Goal: Information Seeking & Learning: Compare options

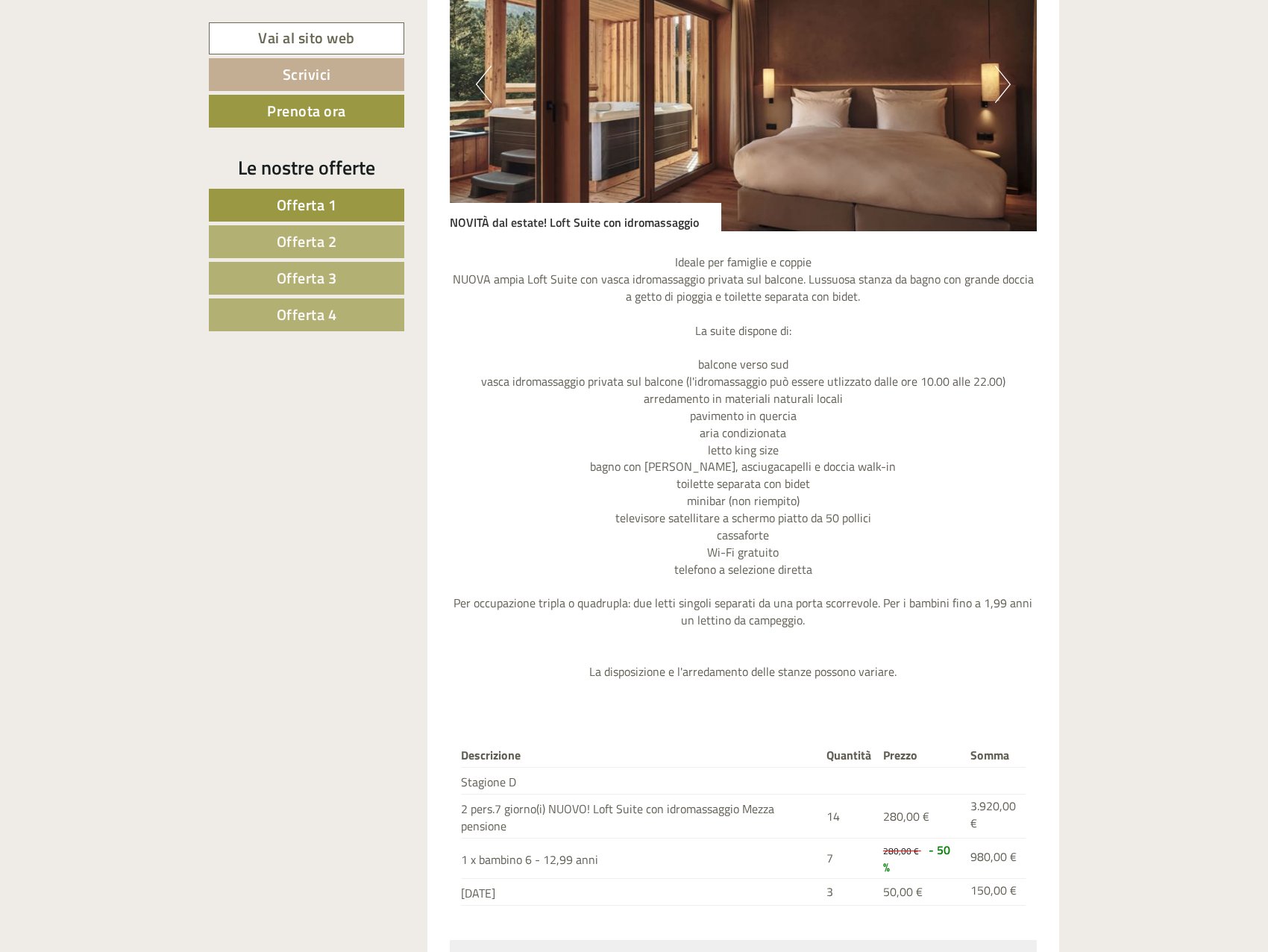
scroll to position [1716, 0]
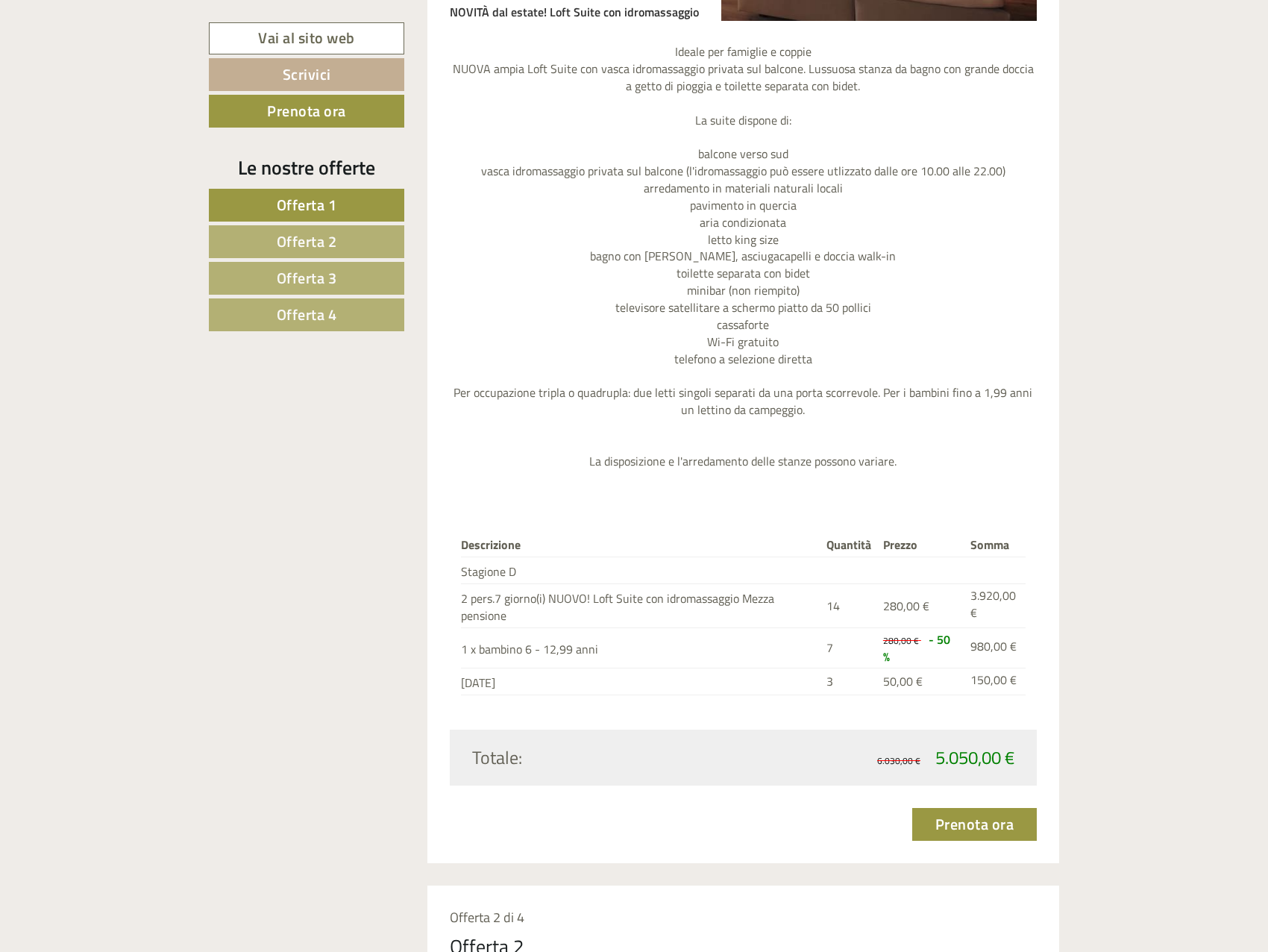
click at [326, 243] on span "Offerta 2" at bounding box center [307, 241] width 61 height 23
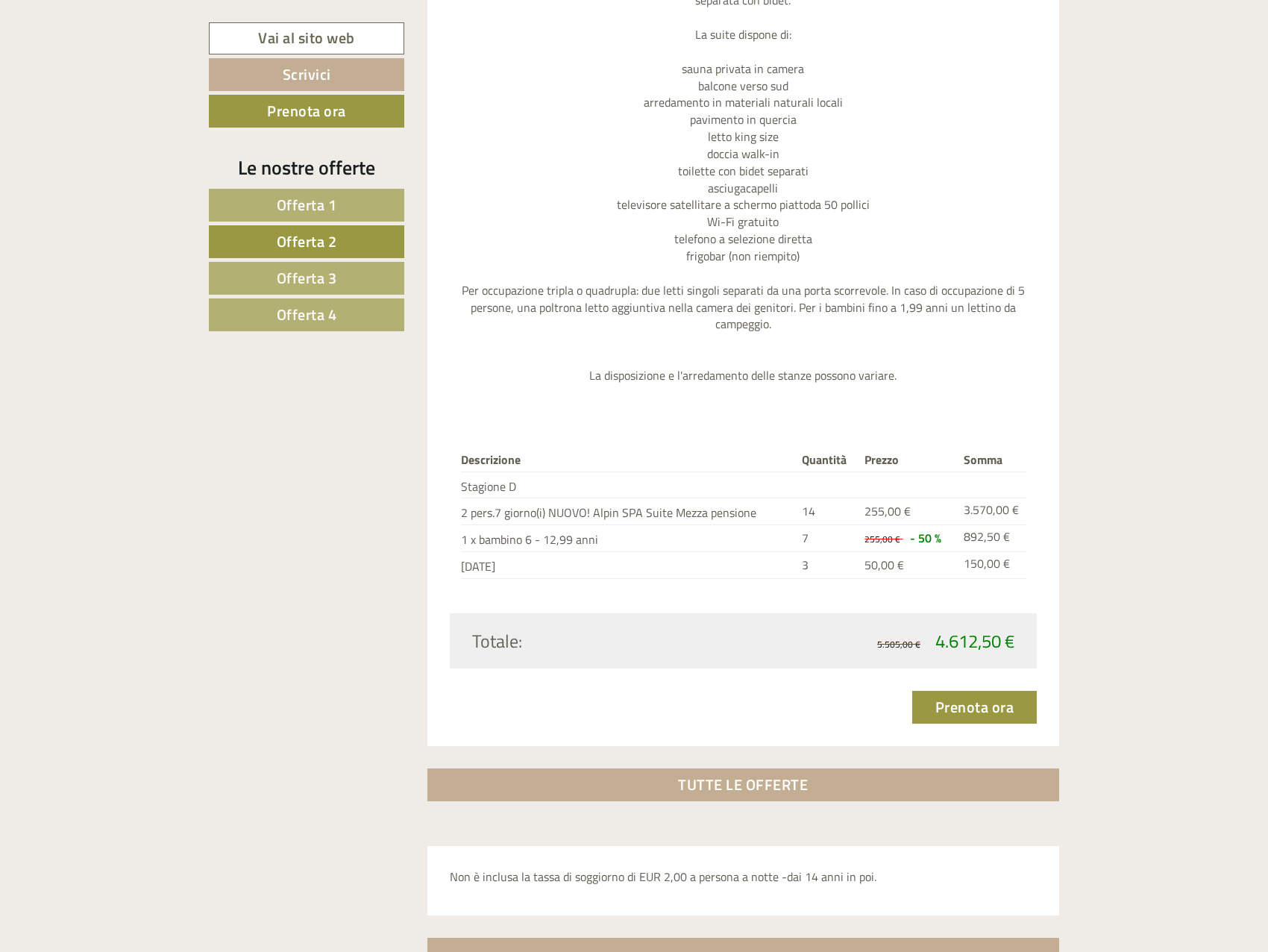
scroll to position [1786, 0]
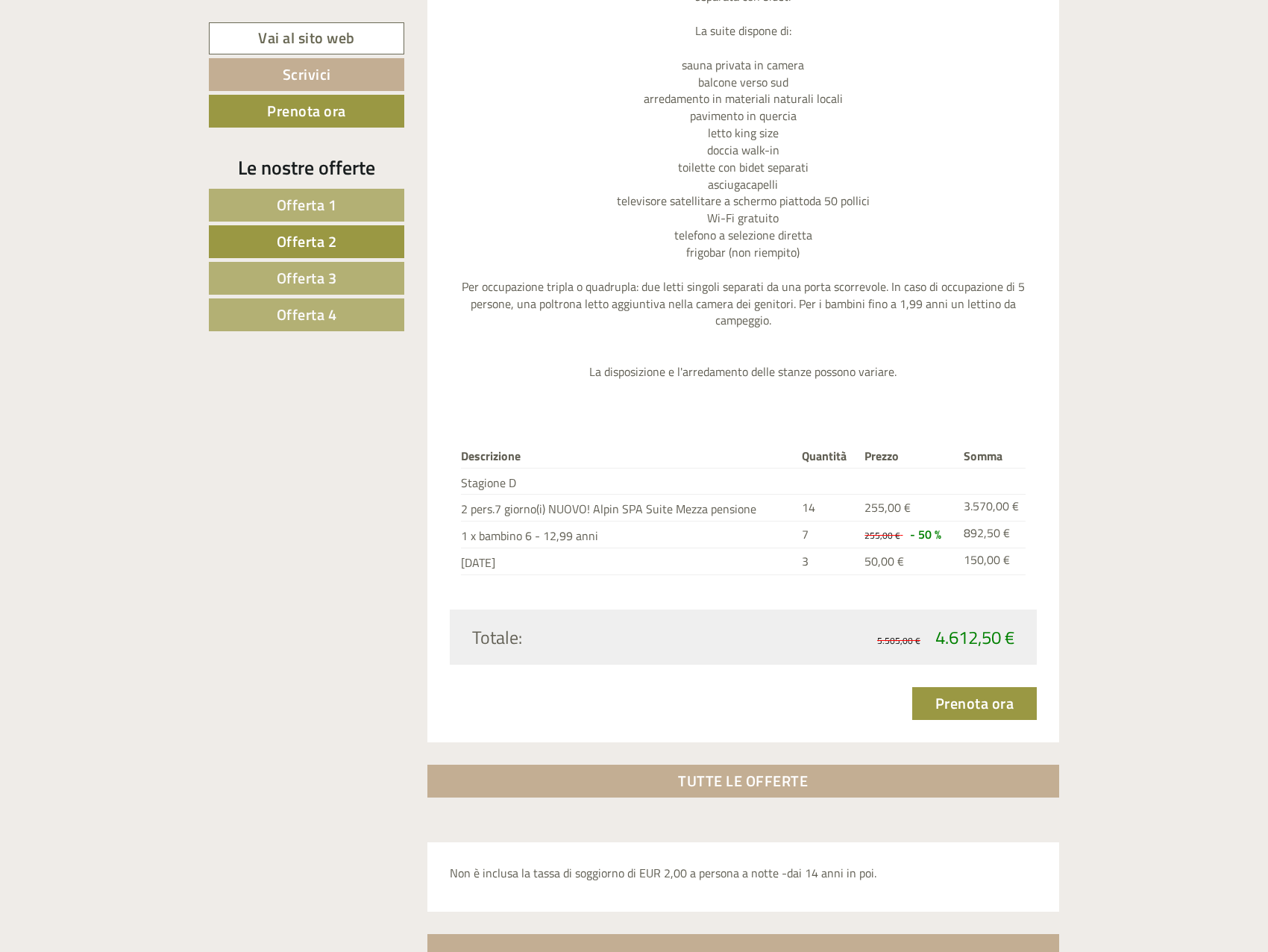
click at [306, 276] on span "Offerta 3" at bounding box center [307, 277] width 61 height 23
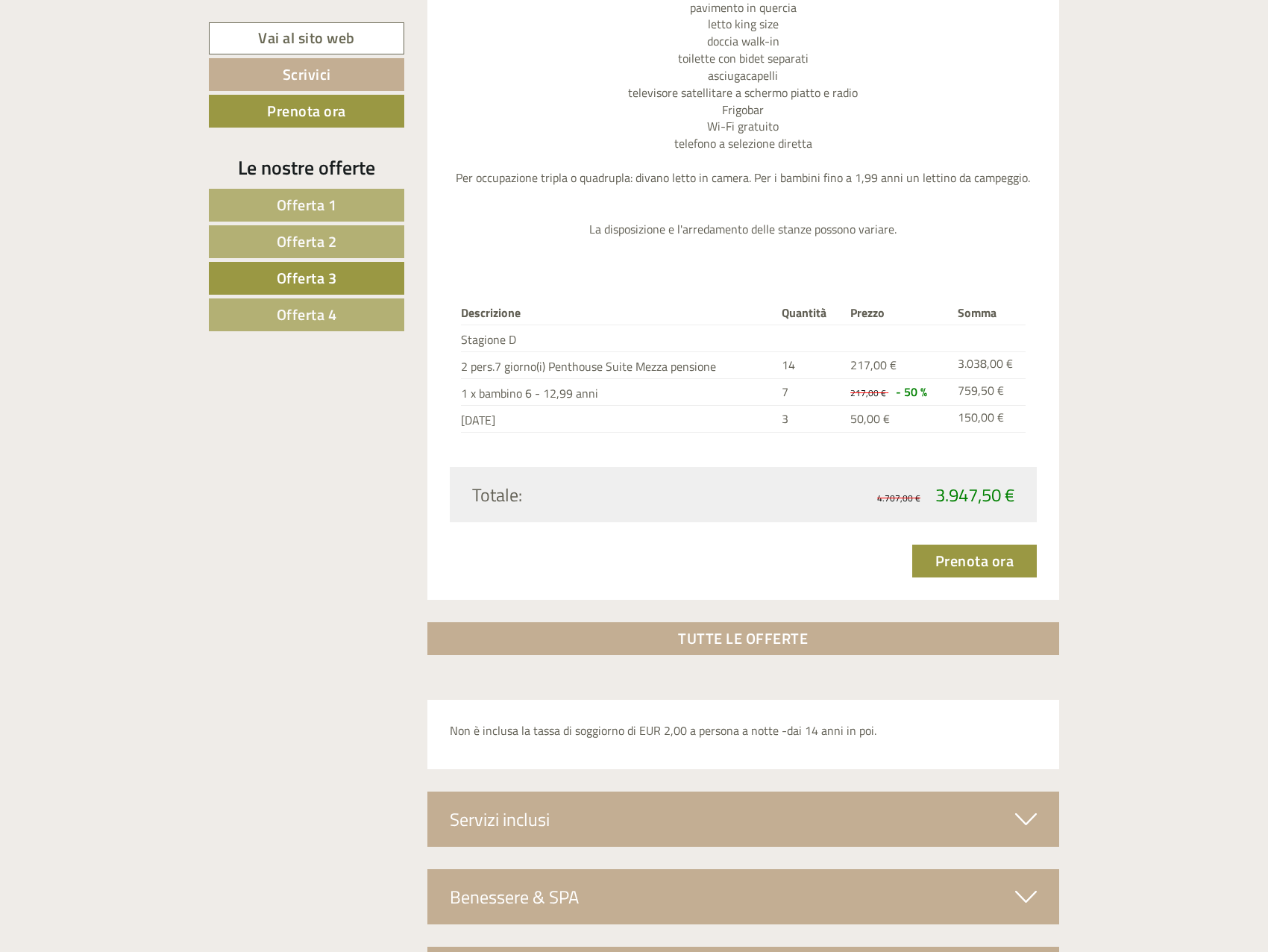
click at [271, 303] on link "Offerta 4" at bounding box center [306, 315] width 196 height 33
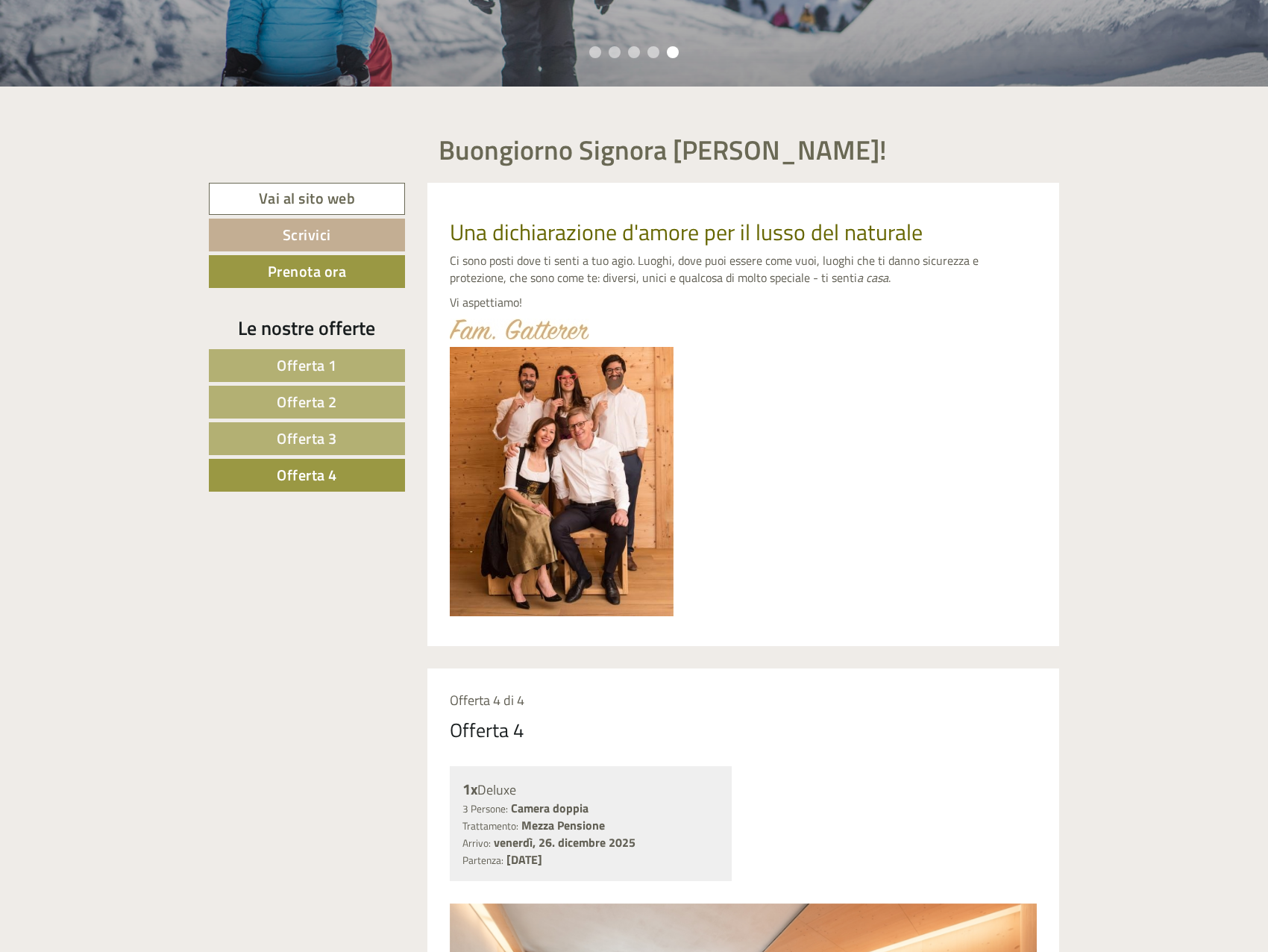
scroll to position [0, 0]
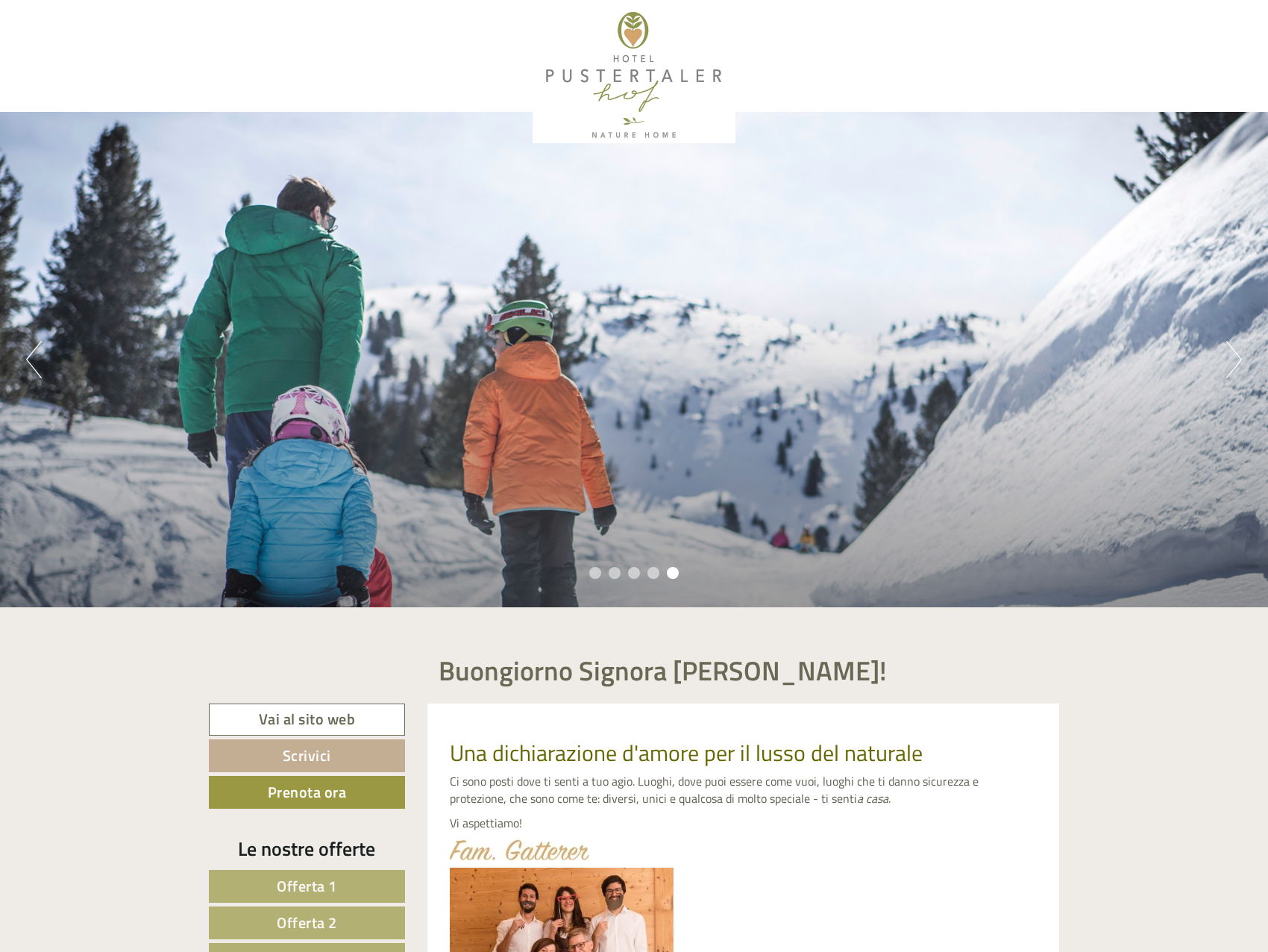
click at [592, 569] on li "1" at bounding box center [595, 573] width 12 height 12
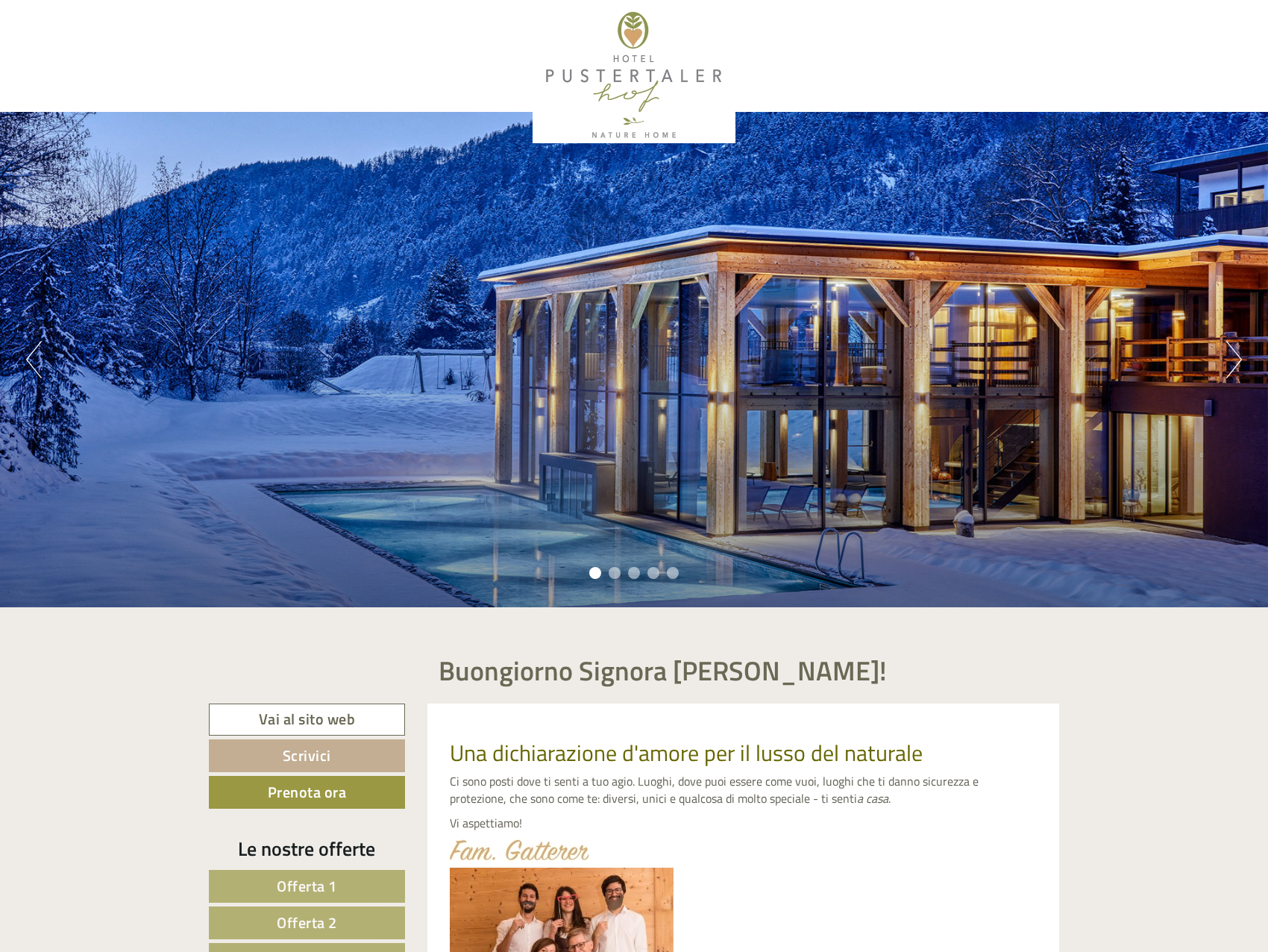
click at [609, 569] on li "2" at bounding box center [614, 573] width 12 height 12
click at [622, 569] on ul "1 2 3 4 5" at bounding box center [634, 574] width 1268 height 17
click at [615, 569] on li "2" at bounding box center [614, 573] width 12 height 12
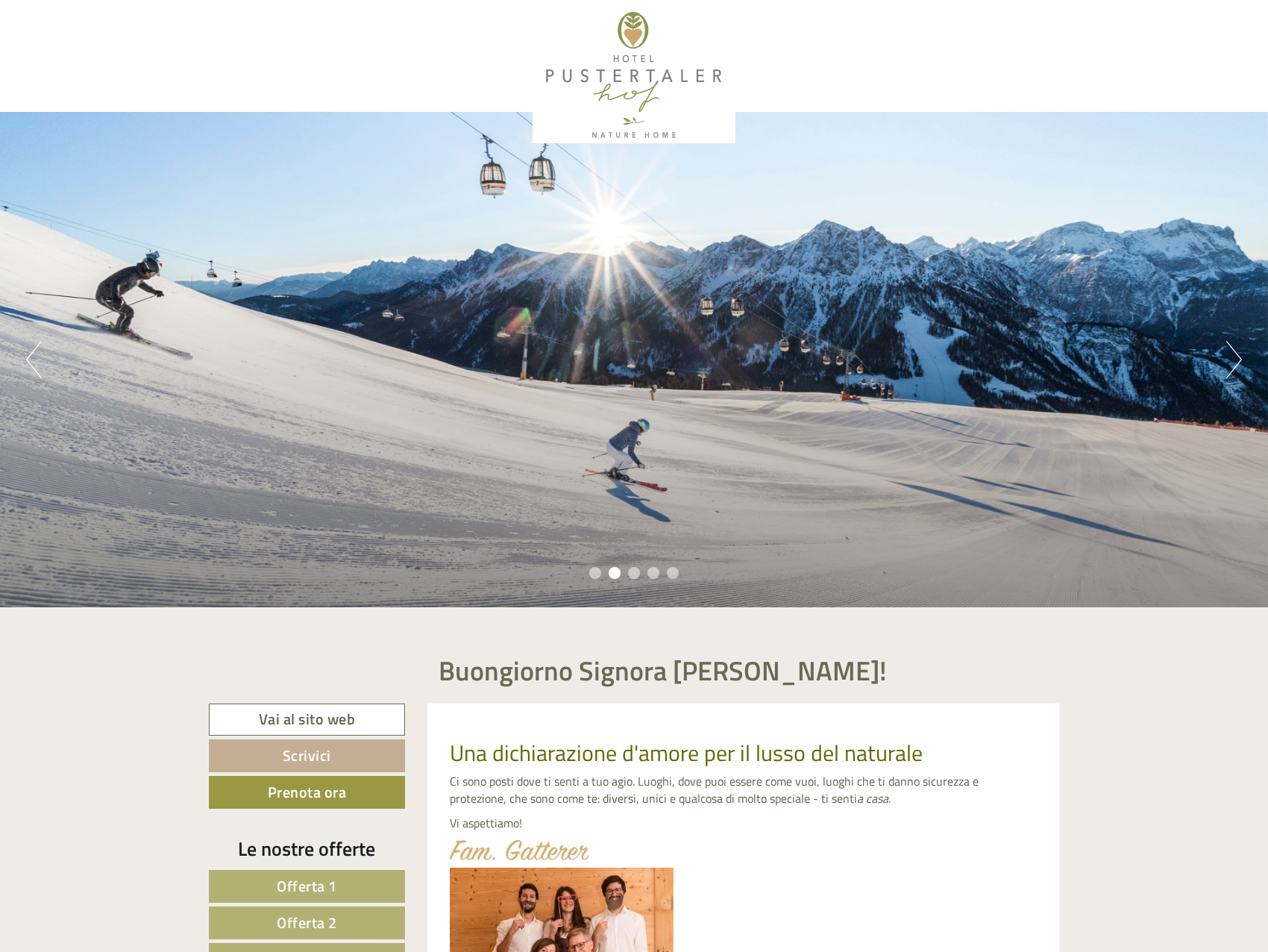
click at [594, 572] on li "1" at bounding box center [595, 573] width 12 height 12
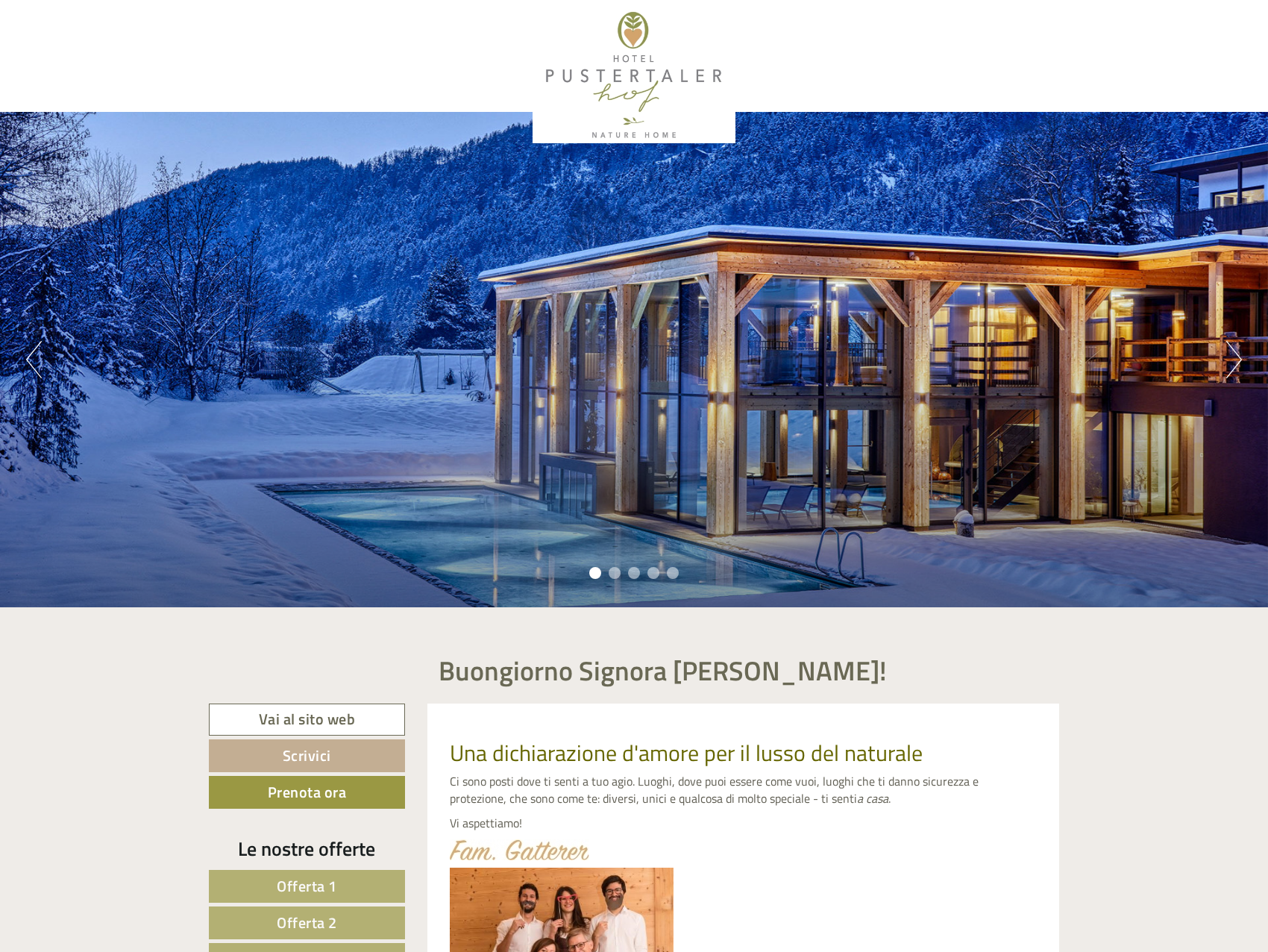
click at [594, 572] on li "1" at bounding box center [595, 573] width 12 height 12
click at [633, 573] on li "3" at bounding box center [633, 573] width 12 height 12
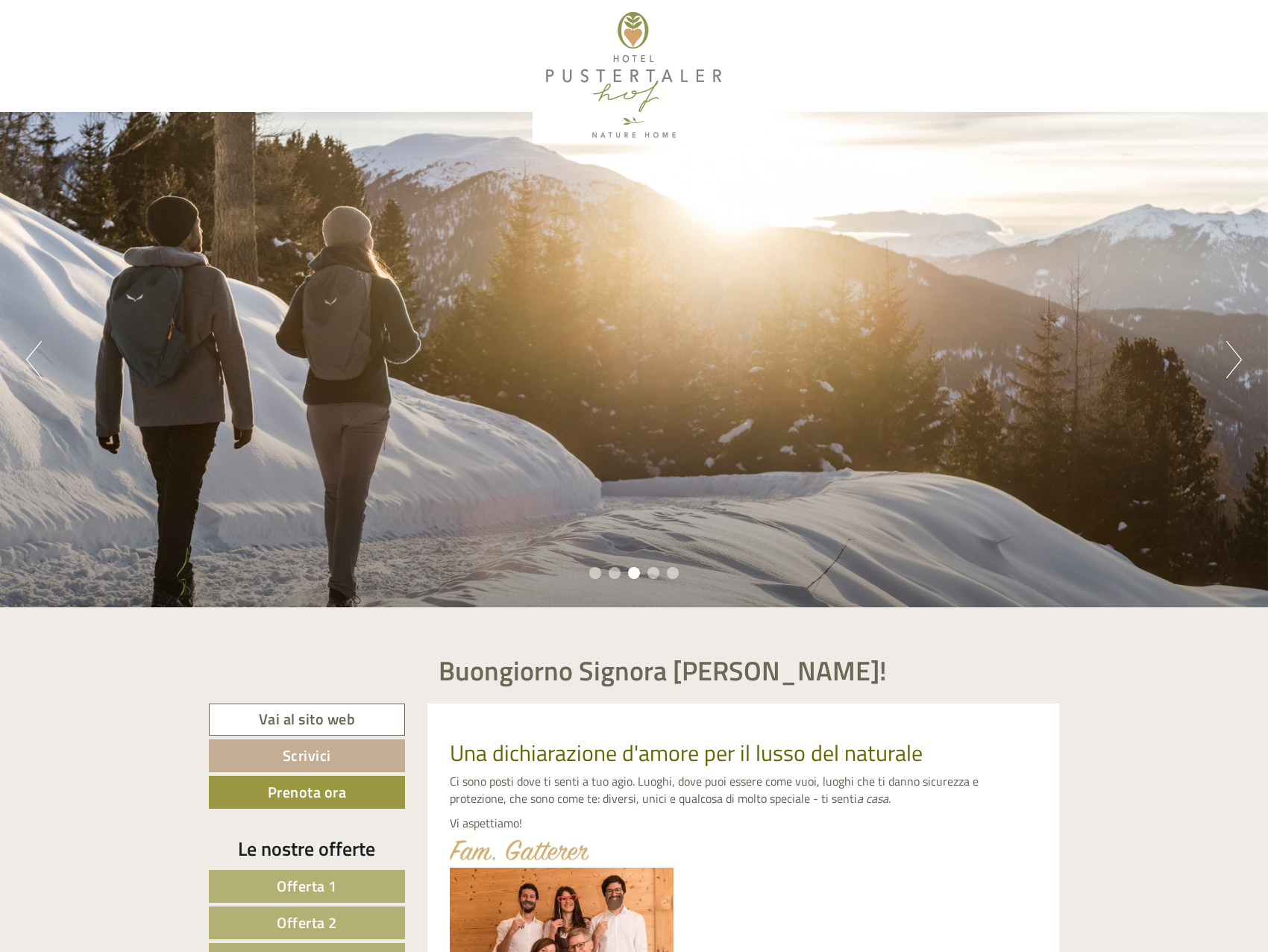
click at [651, 571] on li "4" at bounding box center [653, 573] width 12 height 12
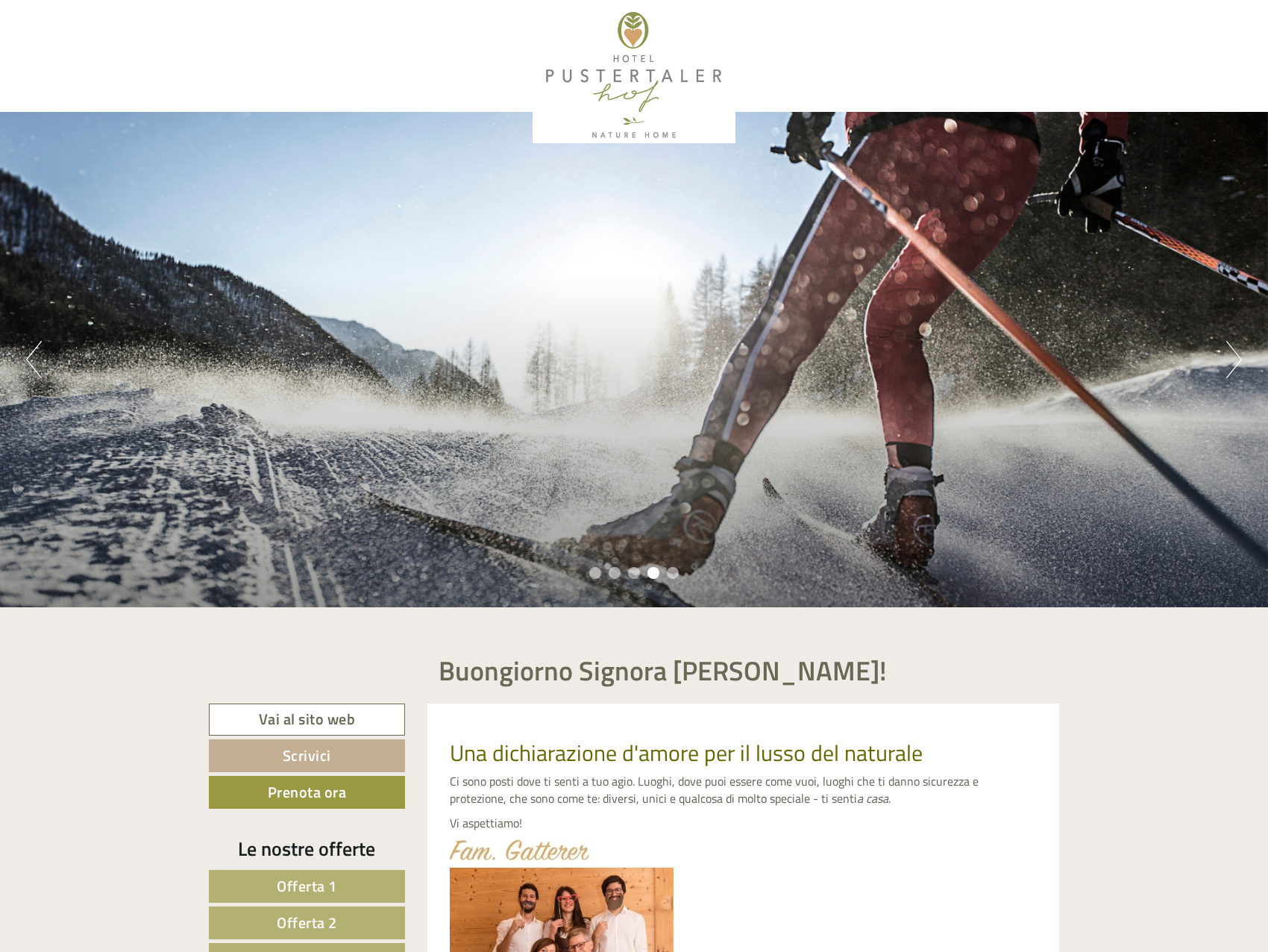
click at [620, 573] on ul "1 2 3 4 5" at bounding box center [634, 574] width 1268 height 17
click at [620, 573] on li "2" at bounding box center [614, 573] width 12 height 12
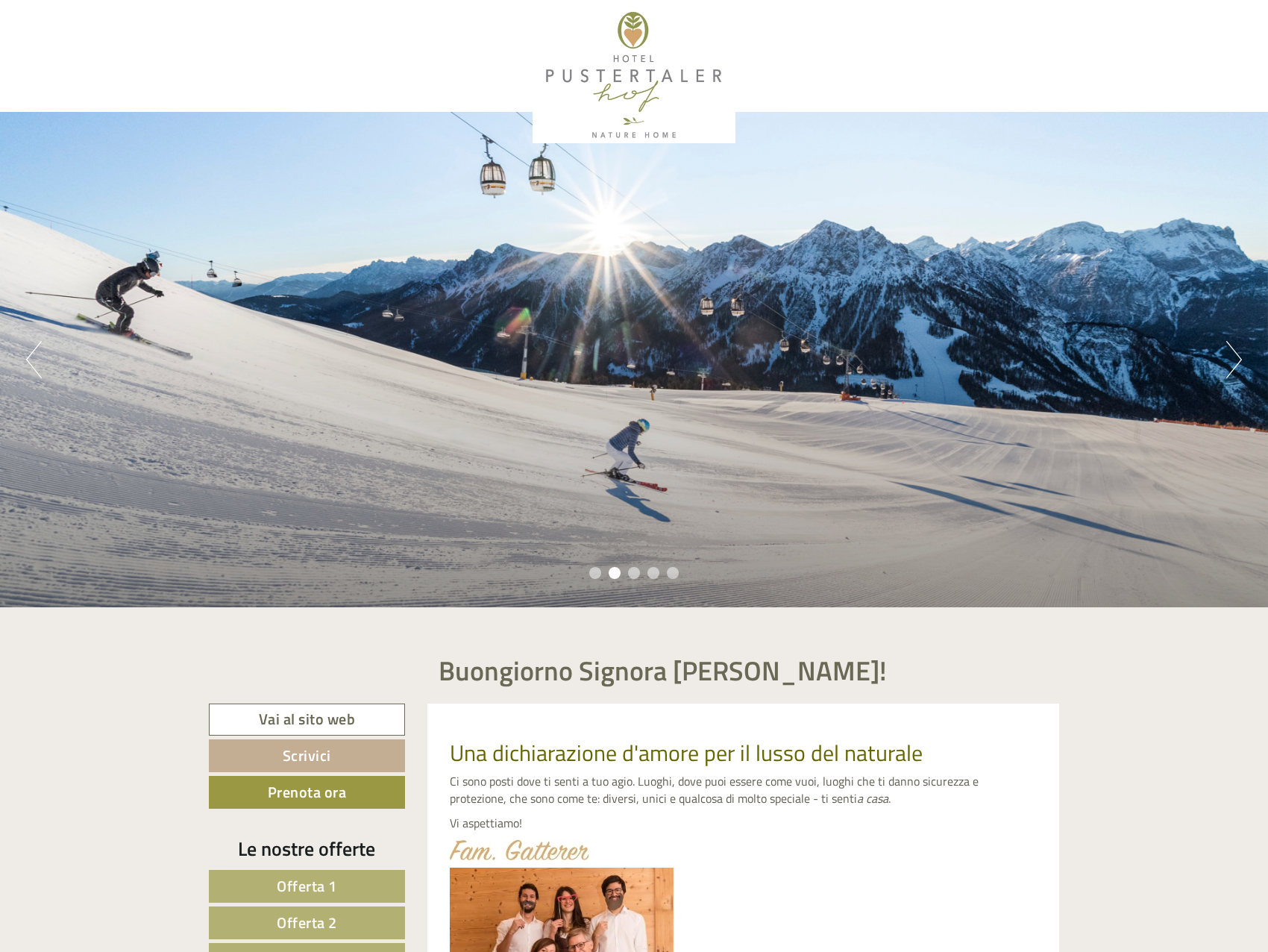
click at [649, 571] on li "4" at bounding box center [653, 573] width 12 height 12
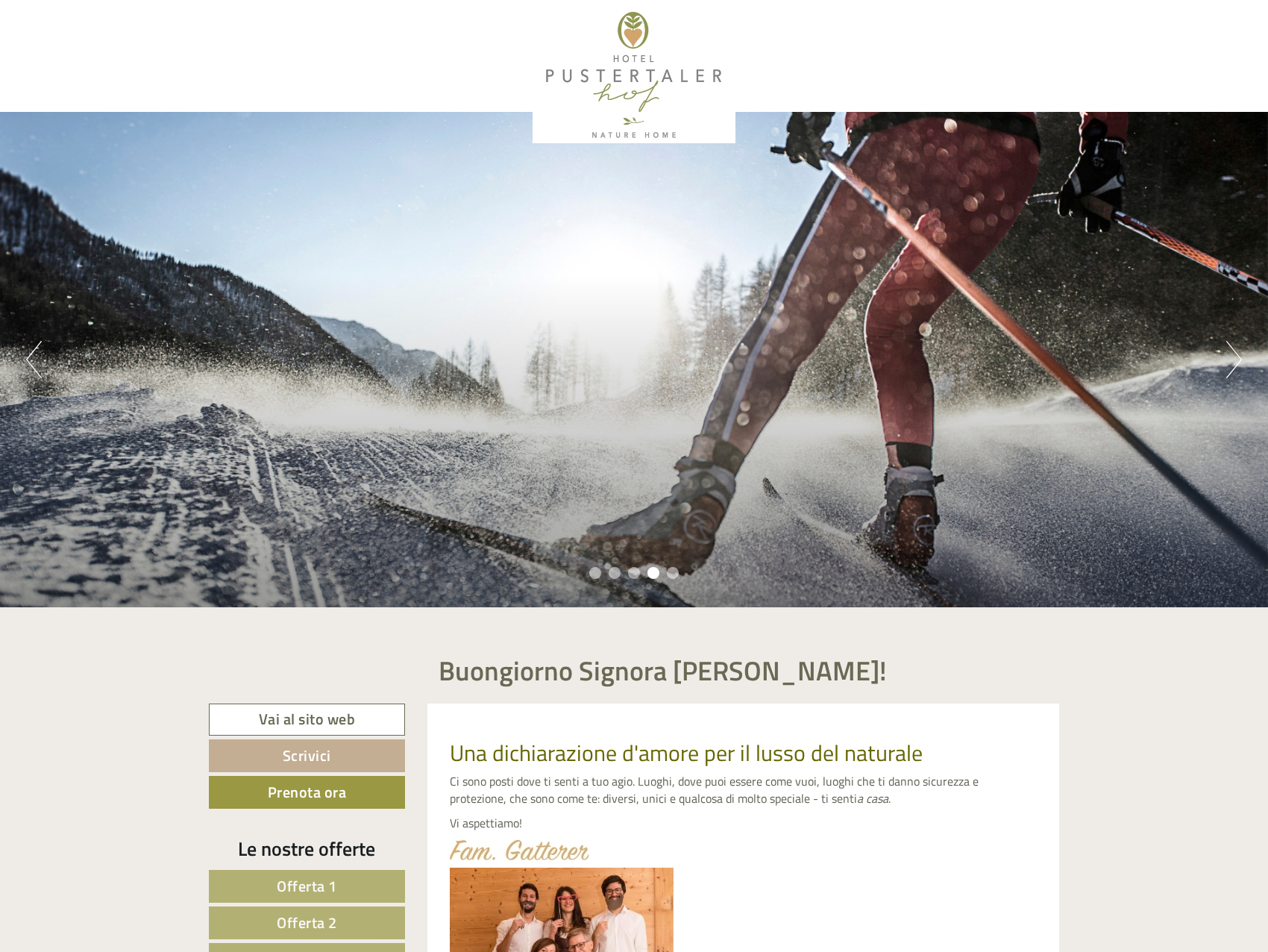
click at [667, 571] on li "5" at bounding box center [672, 573] width 12 height 12
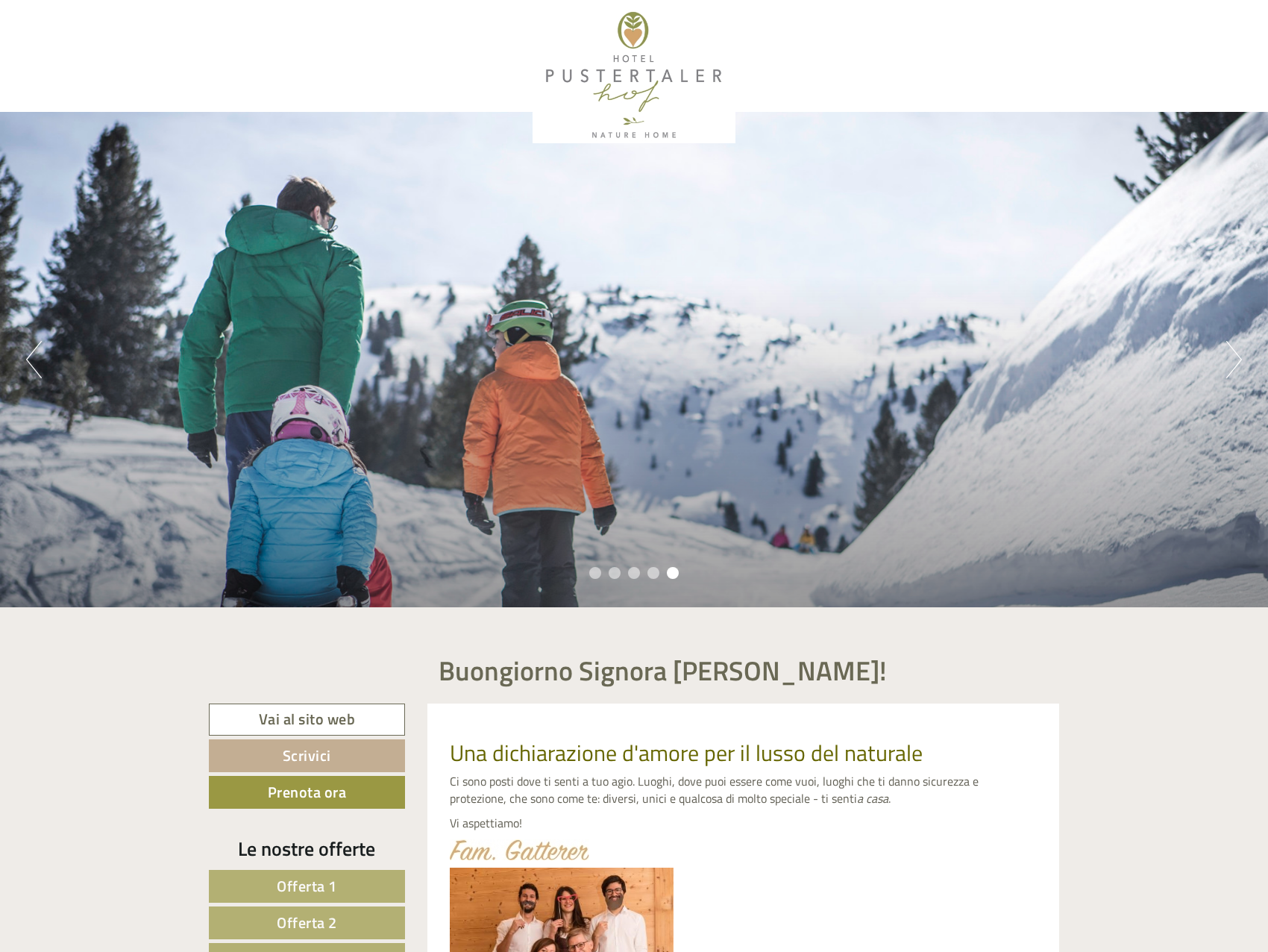
click at [667, 571] on li "5" at bounding box center [672, 573] width 12 height 12
click at [586, 567] on ul "1 2 3 4 5" at bounding box center [634, 574] width 1268 height 17
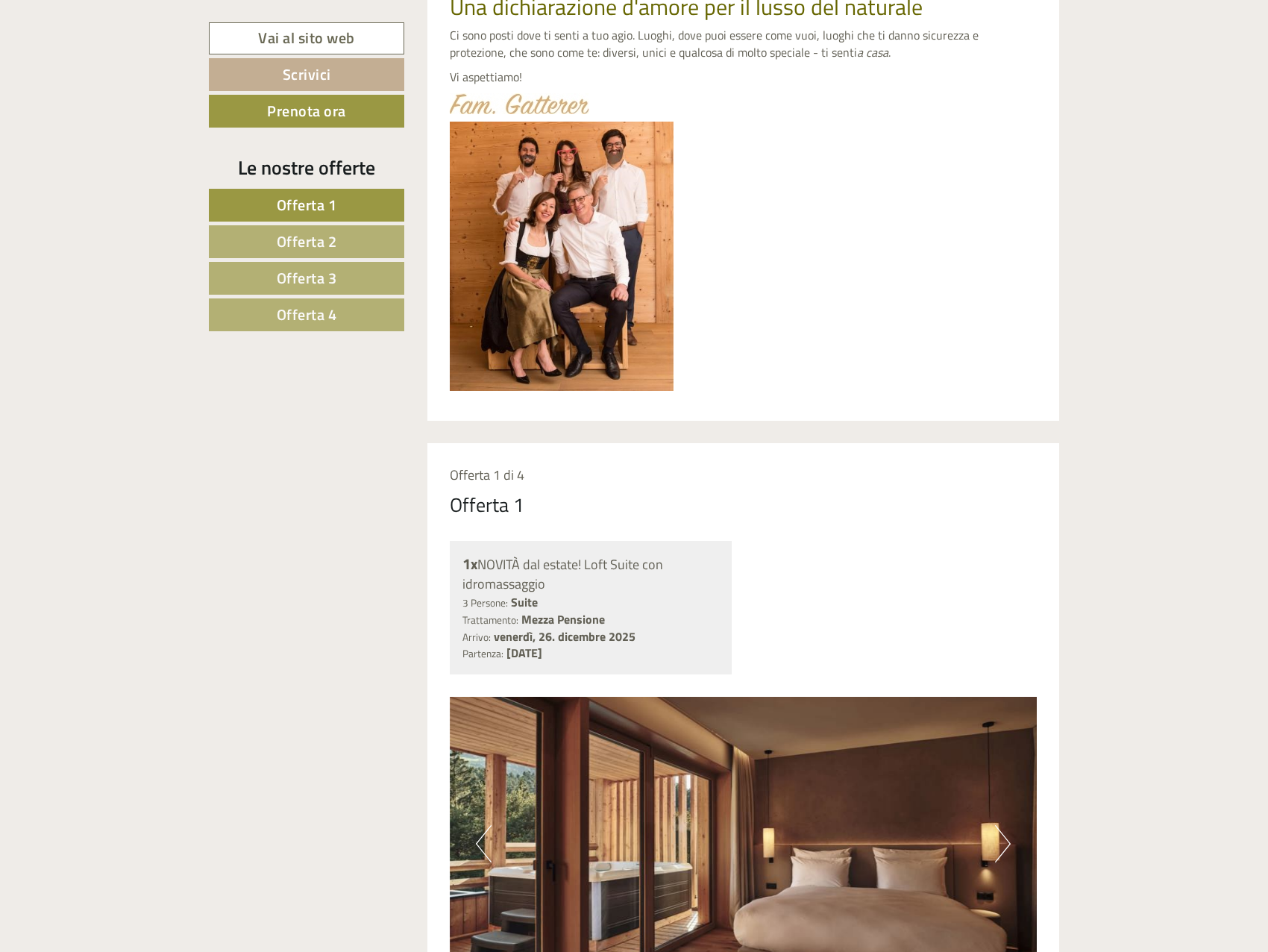
click at [351, 257] on link "Offerta 2" at bounding box center [306, 241] width 196 height 33
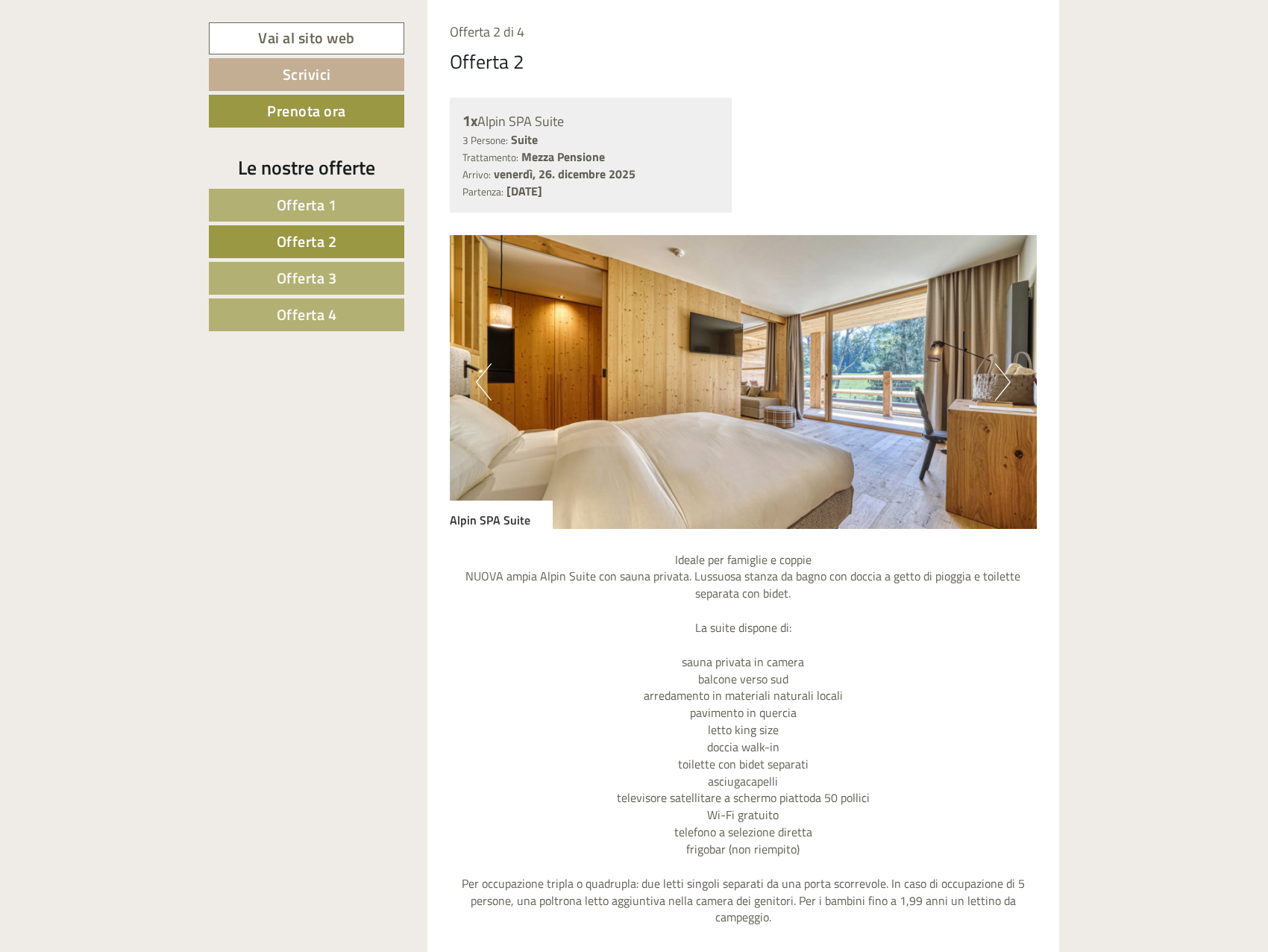
click at [340, 276] on link "Offerta 3" at bounding box center [306, 278] width 196 height 33
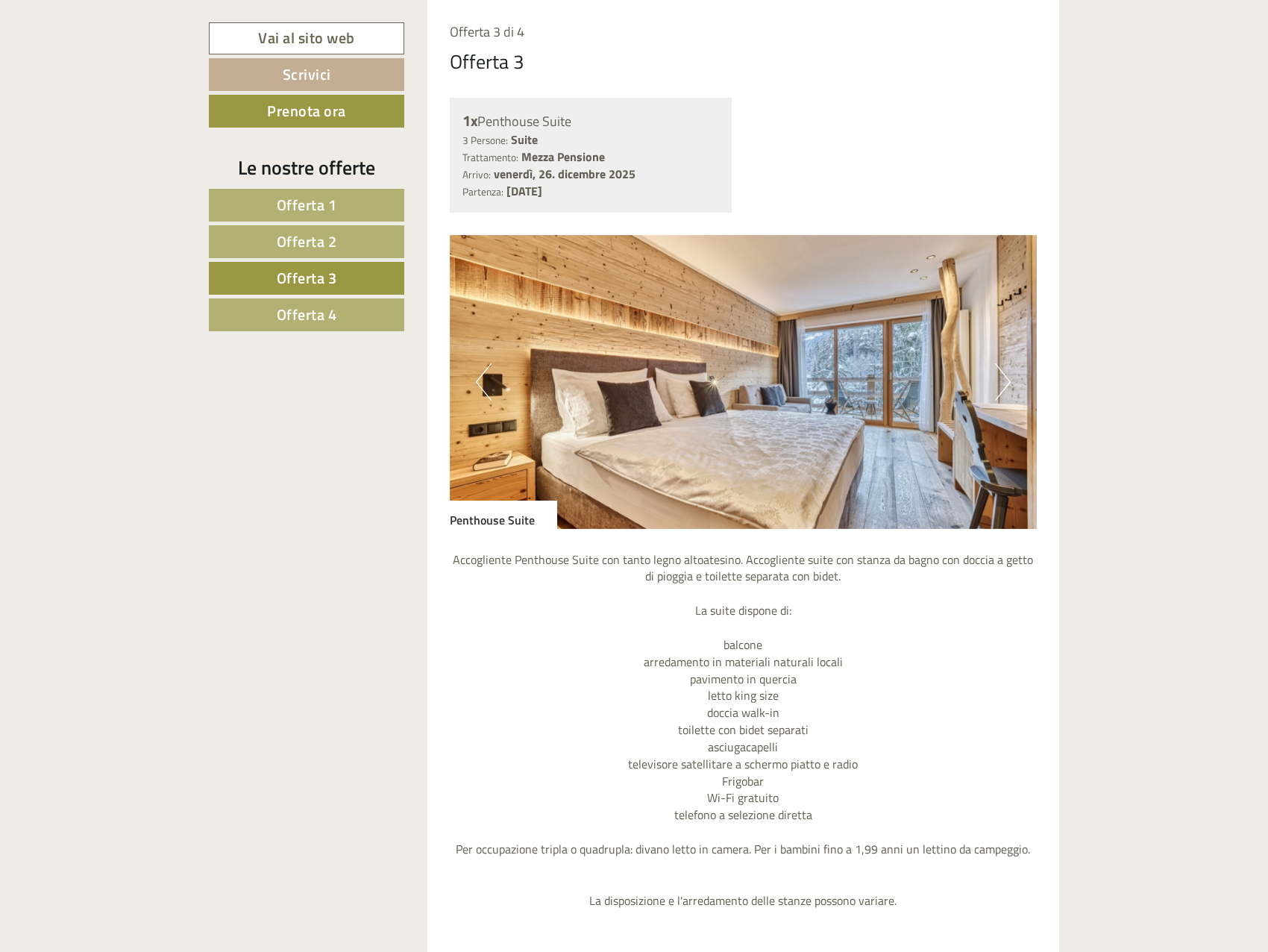
click at [335, 304] on span "Offerta 4" at bounding box center [307, 314] width 61 height 23
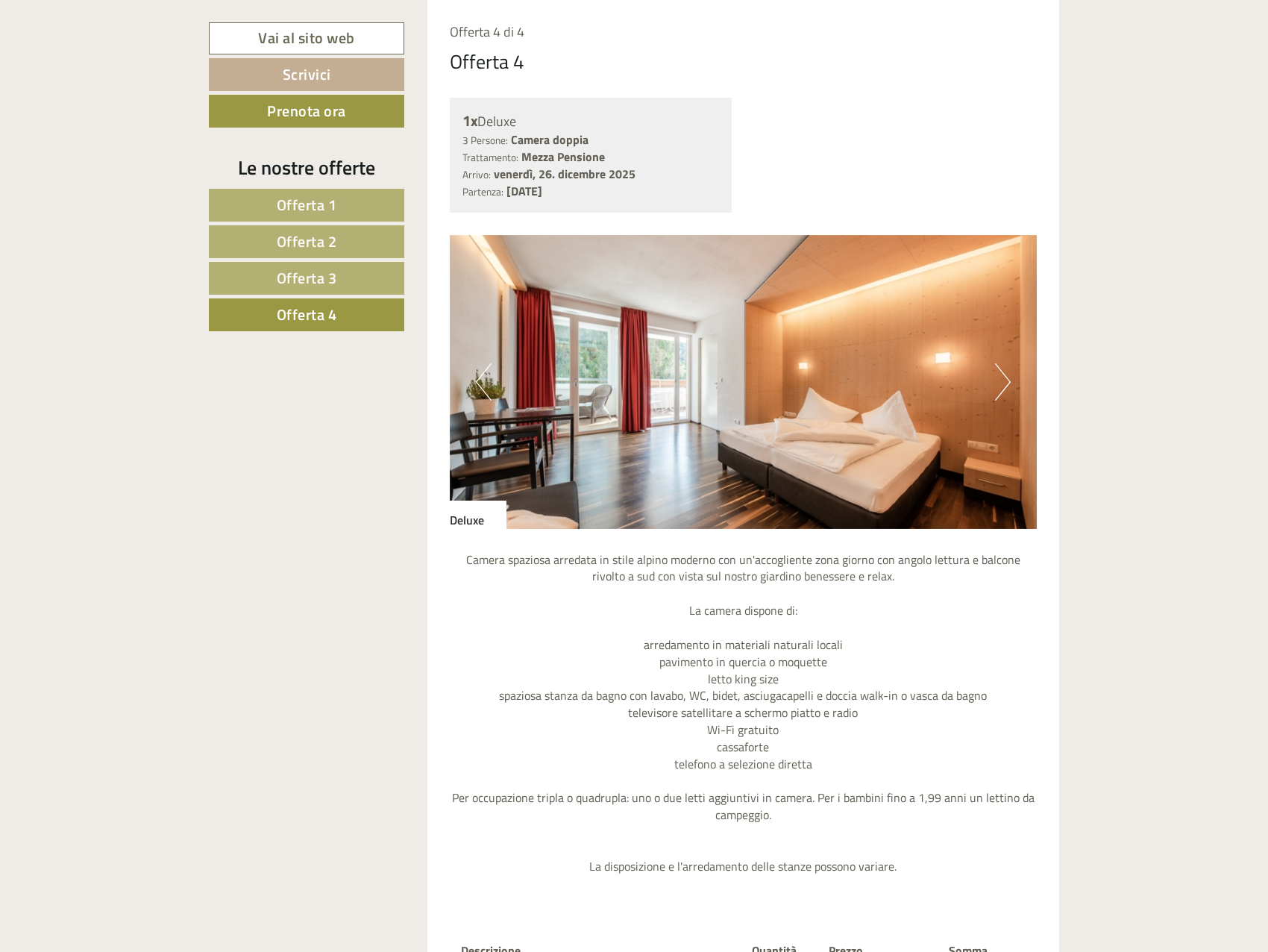
click at [326, 272] on span "Offerta 3" at bounding box center [307, 277] width 61 height 23
